Goal: Navigation & Orientation: Find specific page/section

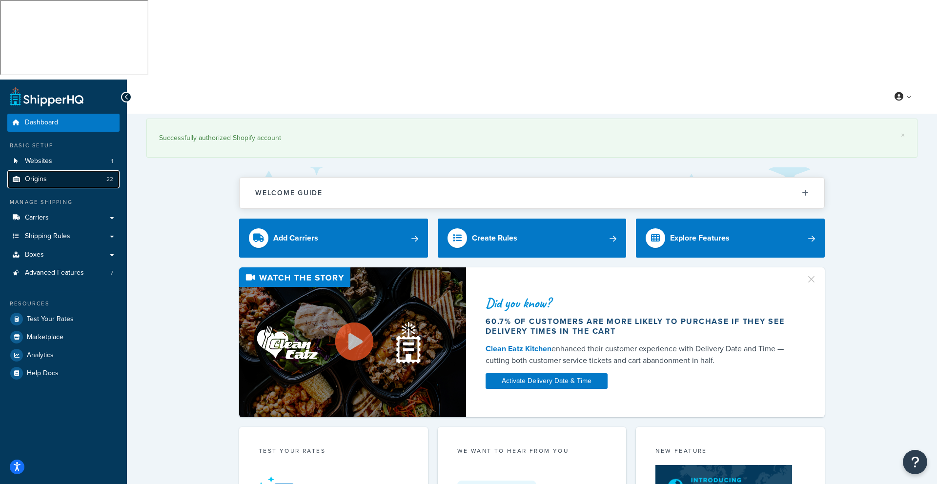
click at [36, 175] on span "Origins" at bounding box center [36, 179] width 22 height 8
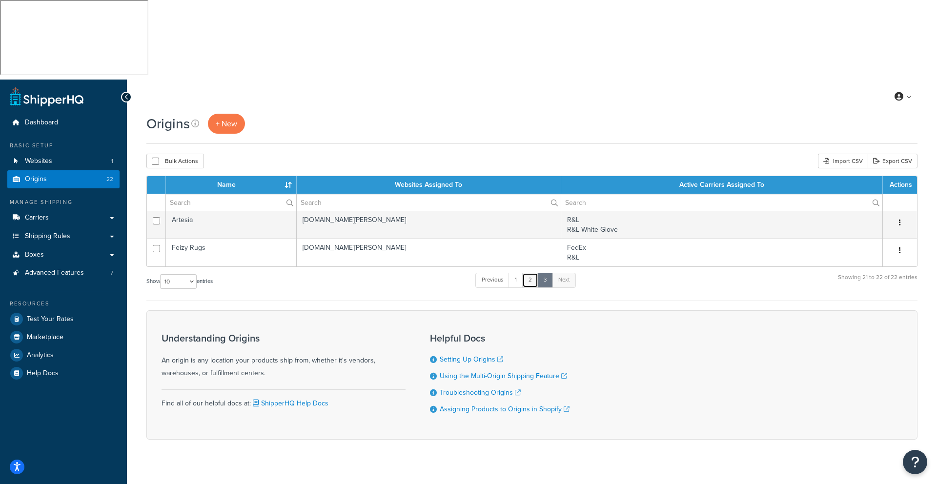
click at [529, 273] on link "2" at bounding box center [530, 280] width 16 height 15
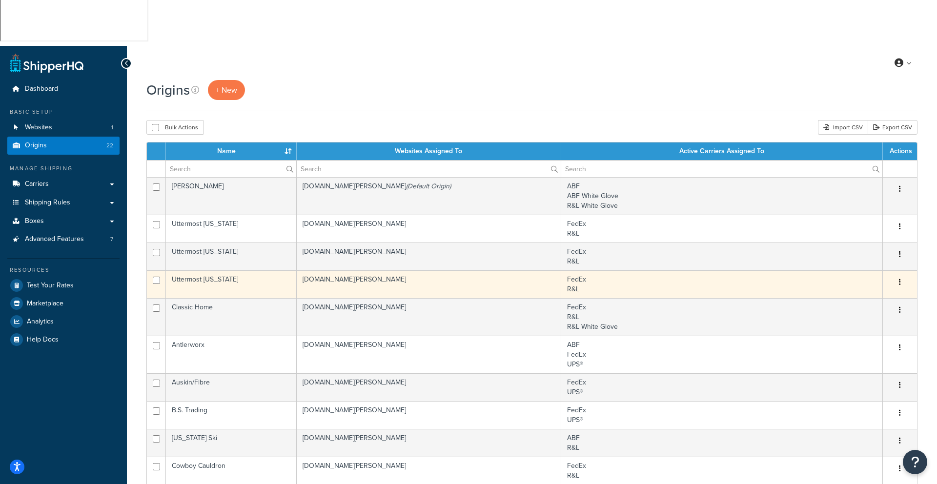
scroll to position [29, 0]
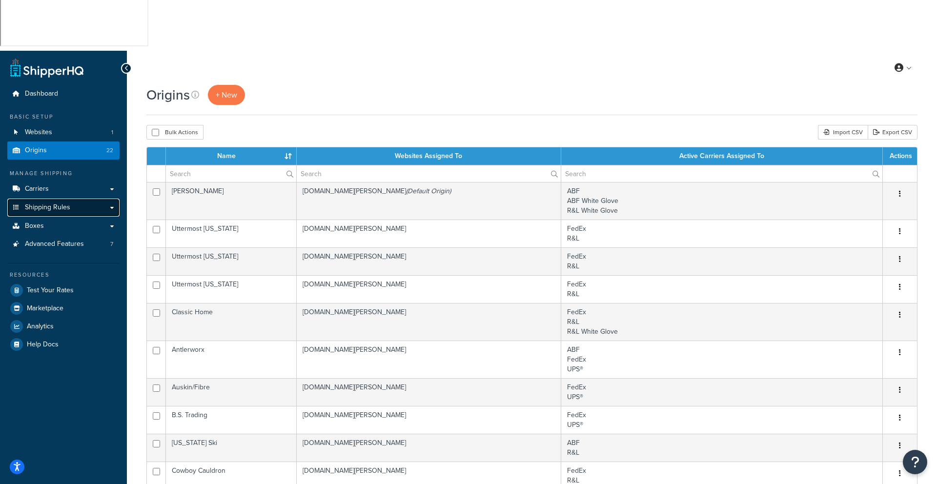
click at [57, 204] on span "Shipping Rules" at bounding box center [47, 208] width 45 height 8
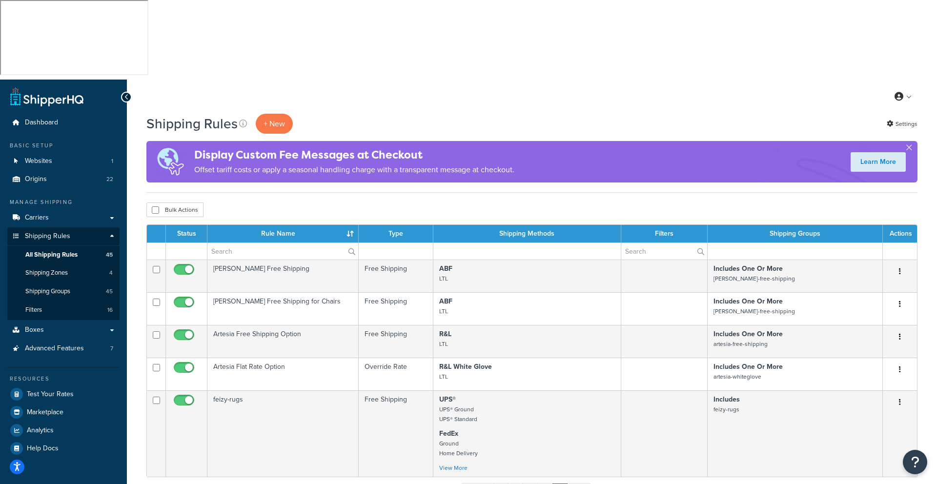
click at [505, 483] on link "1" at bounding box center [501, 490] width 15 height 15
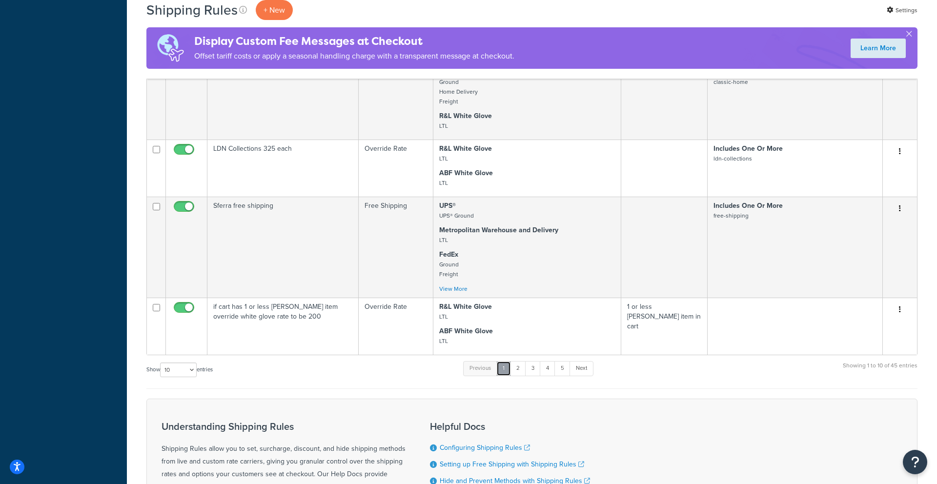
scroll to position [521, 0]
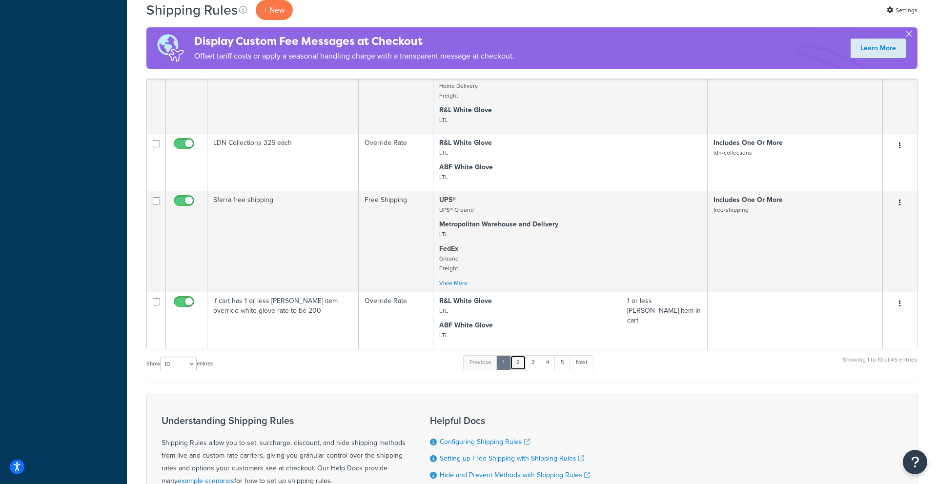
click at [523, 355] on link "2" at bounding box center [518, 362] width 16 height 15
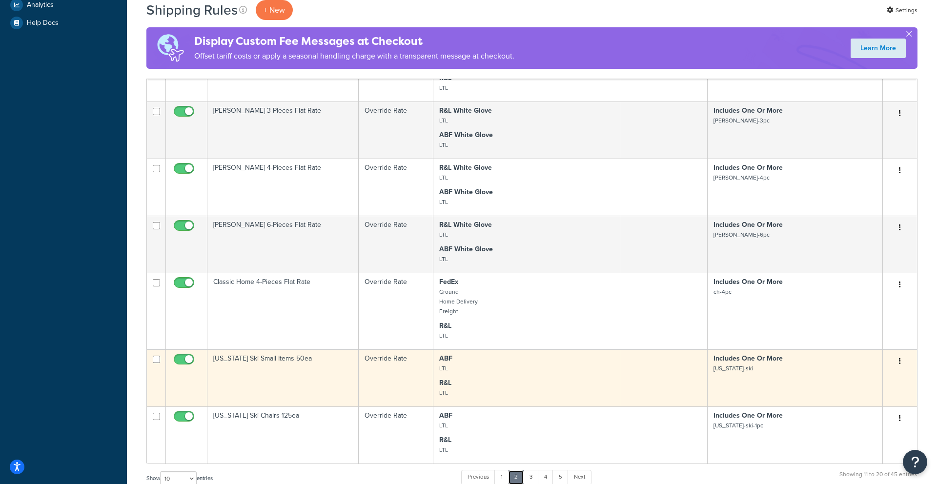
scroll to position [428, 0]
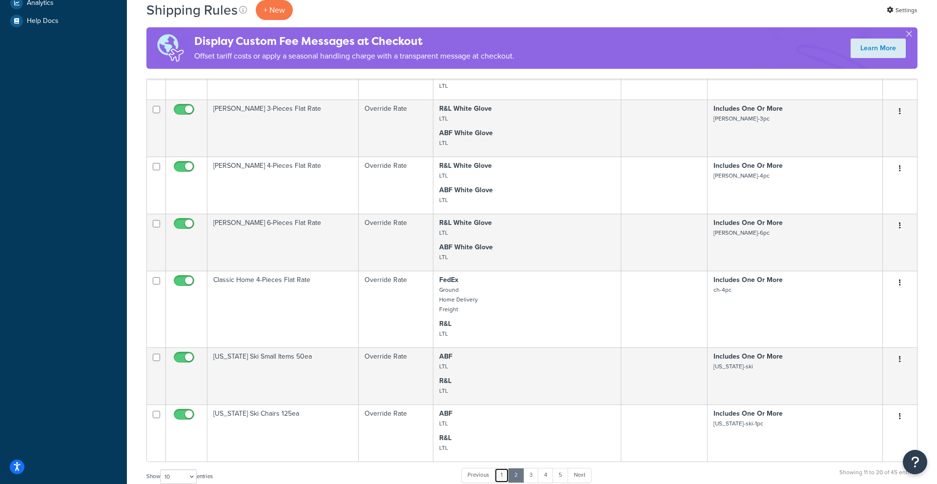
click at [504, 468] on link "1" at bounding box center [502, 475] width 15 height 15
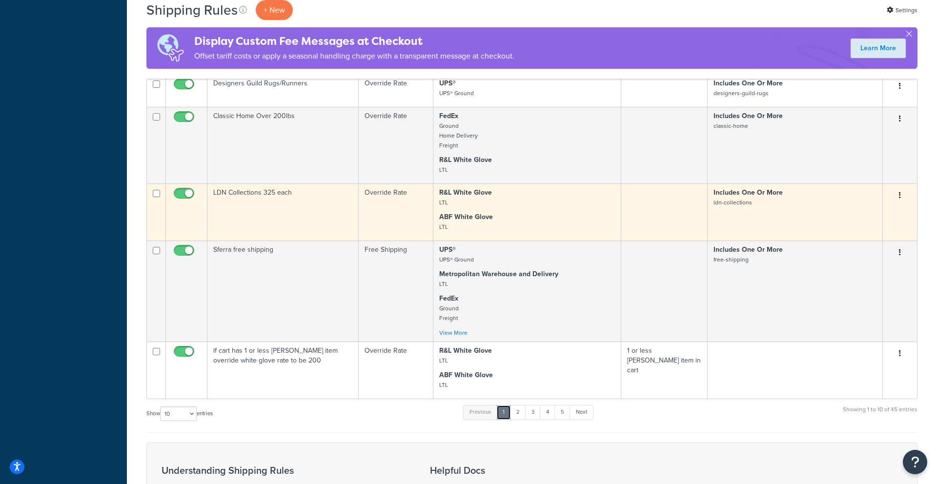
scroll to position [475, 0]
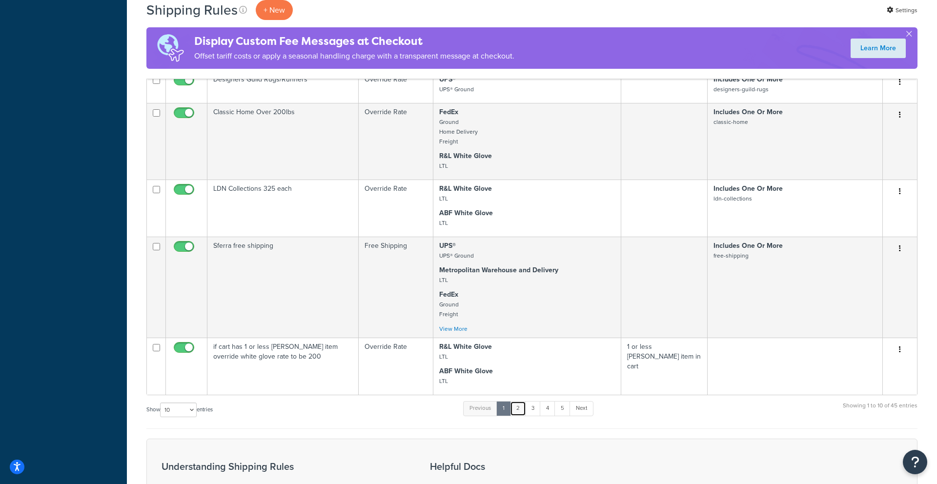
click at [519, 401] on link "2" at bounding box center [518, 408] width 16 height 15
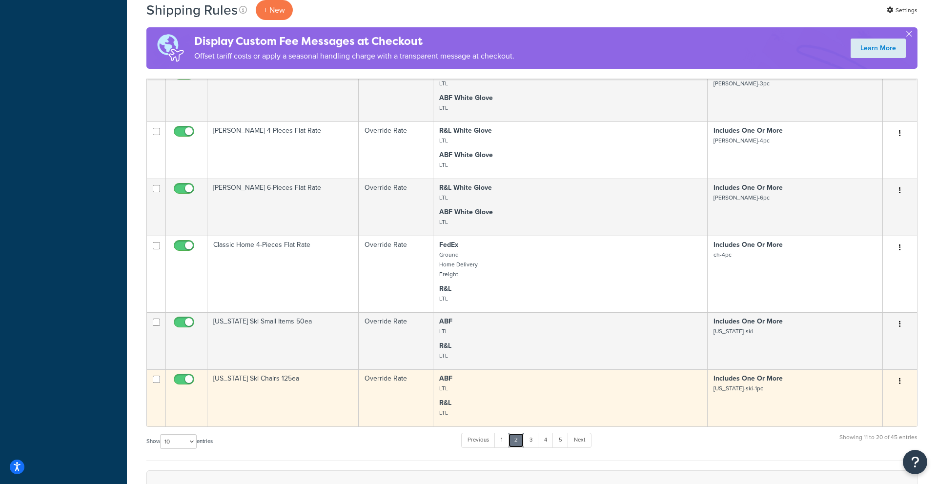
scroll to position [464, 0]
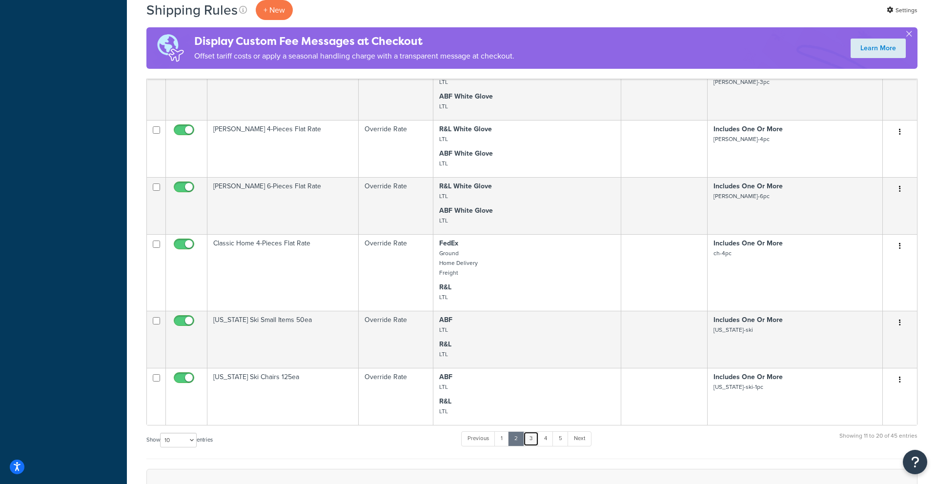
click at [532, 432] on link "3" at bounding box center [531, 439] width 16 height 15
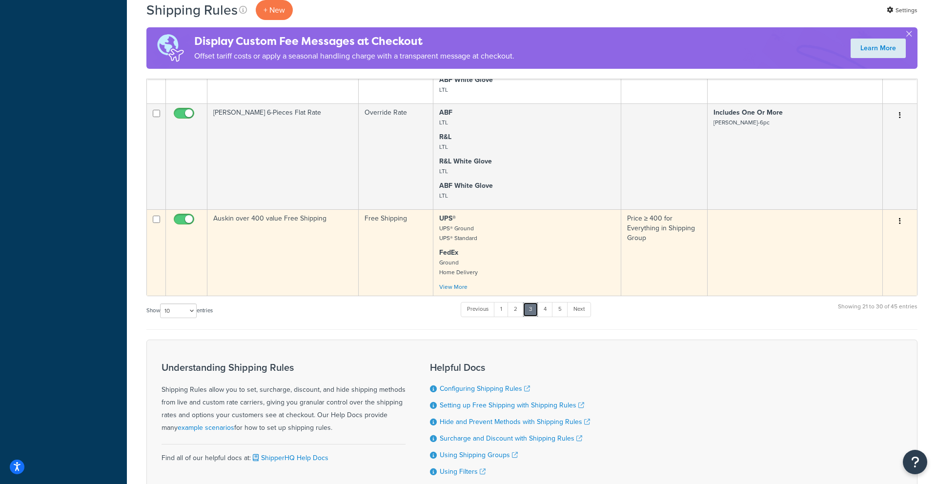
scroll to position [696, 0]
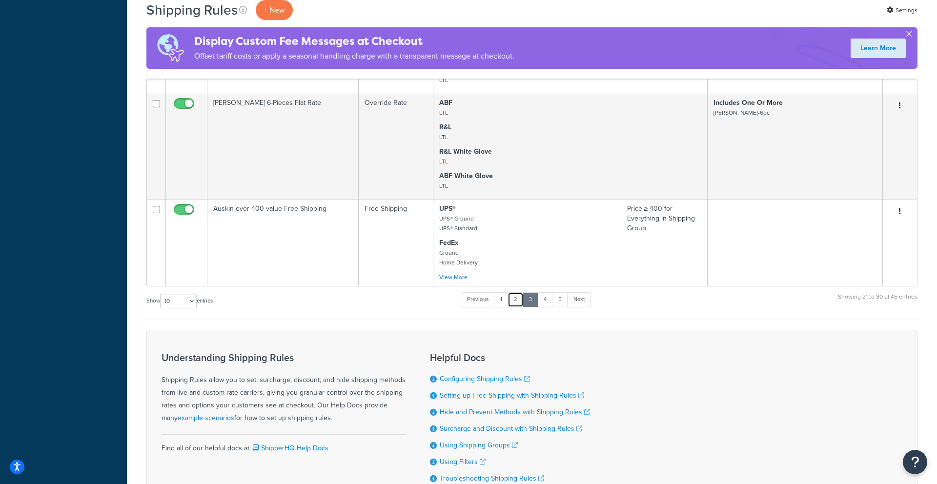
click at [522, 292] on link "2" at bounding box center [516, 299] width 16 height 15
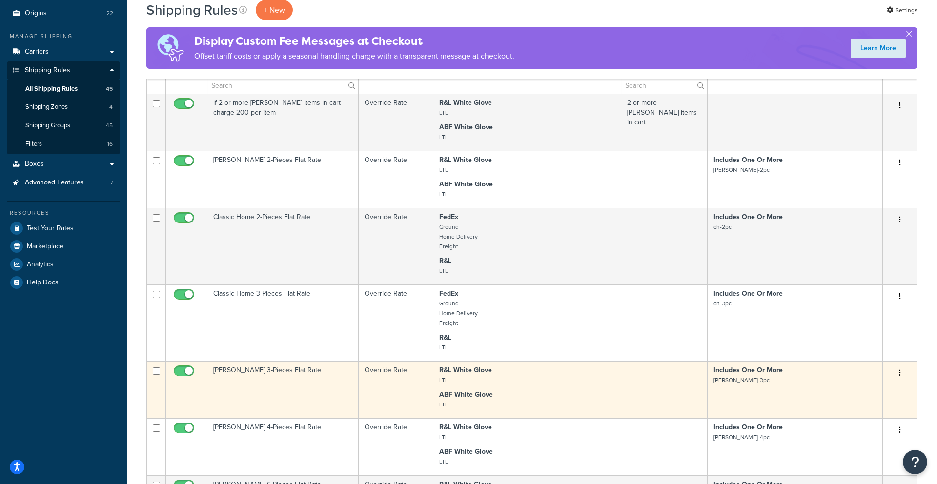
scroll to position [138, 0]
